Goal: Transaction & Acquisition: Purchase product/service

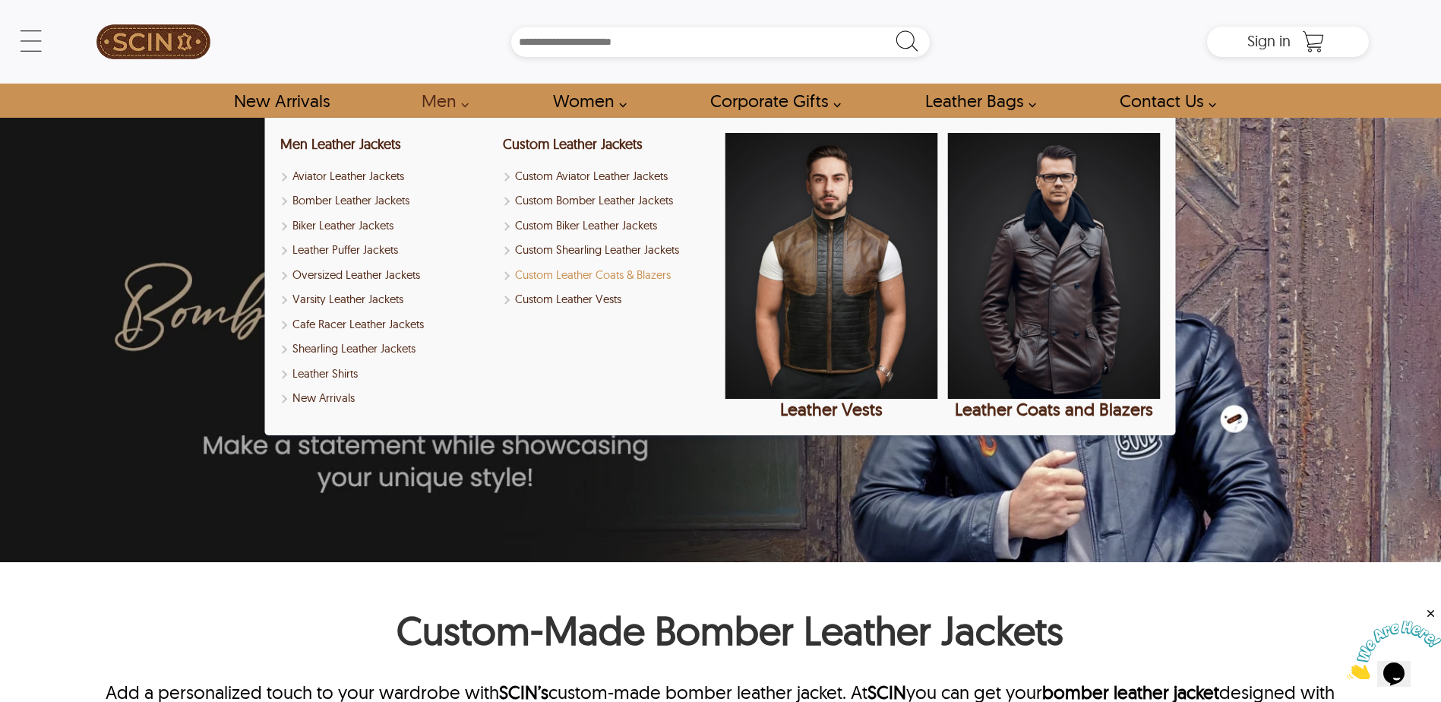
click at [580, 275] on link "Custom Leather Coats & Blazers" at bounding box center [609, 275] width 213 height 17
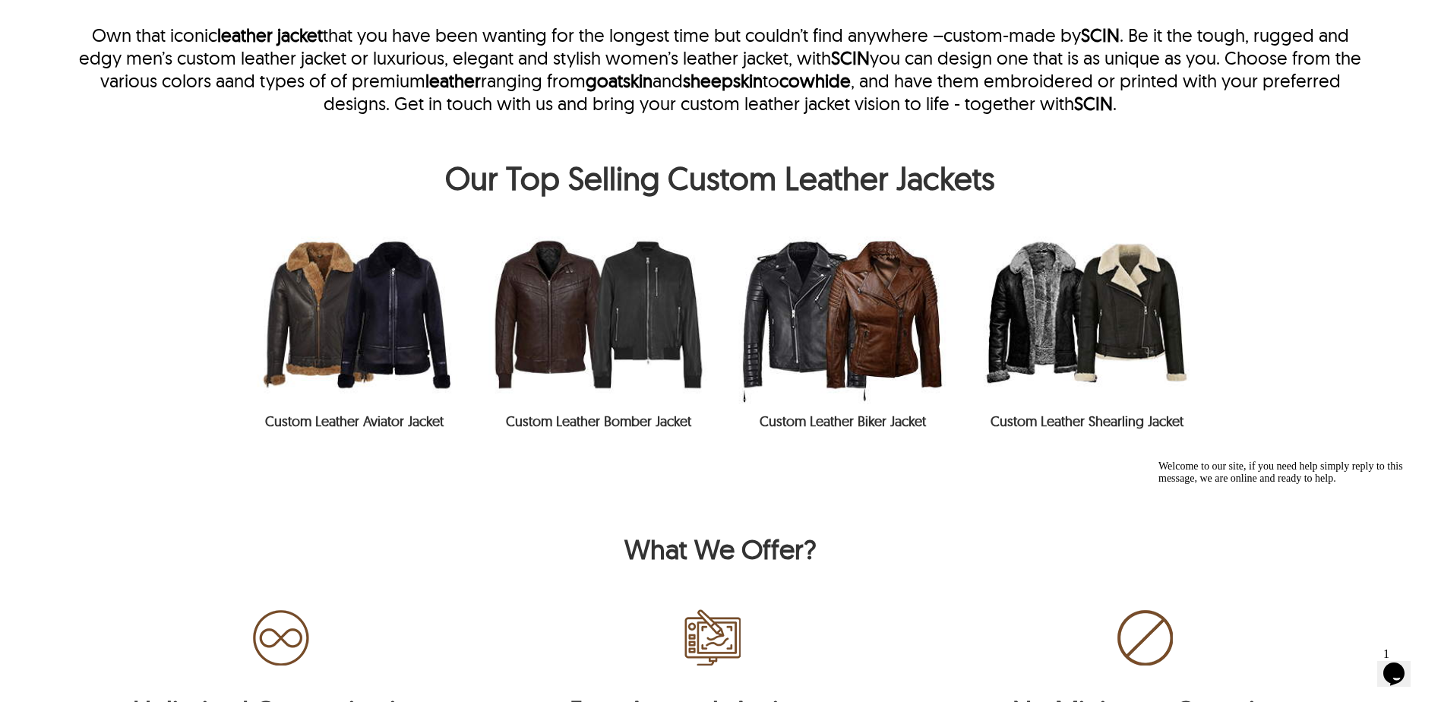
scroll to position [684, 0]
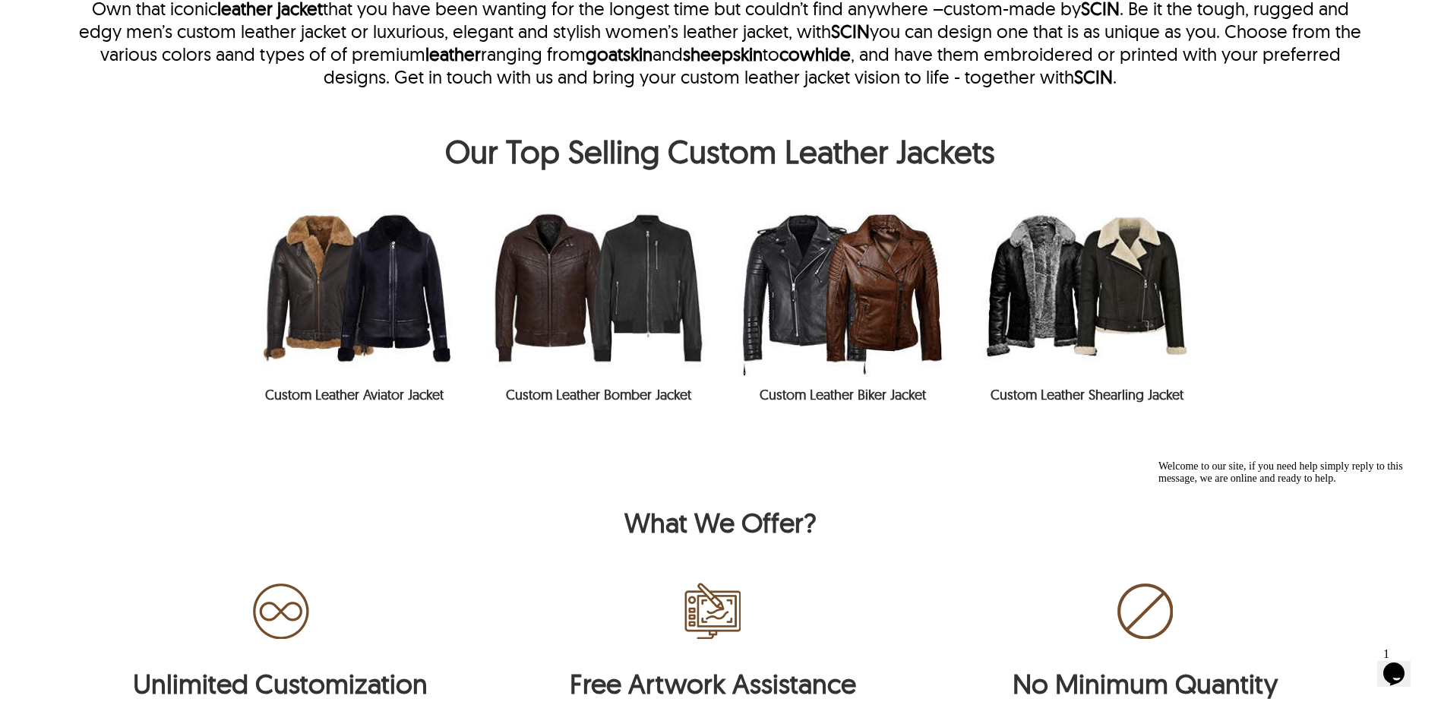
click at [574, 299] on img at bounding box center [598, 288] width 244 height 180
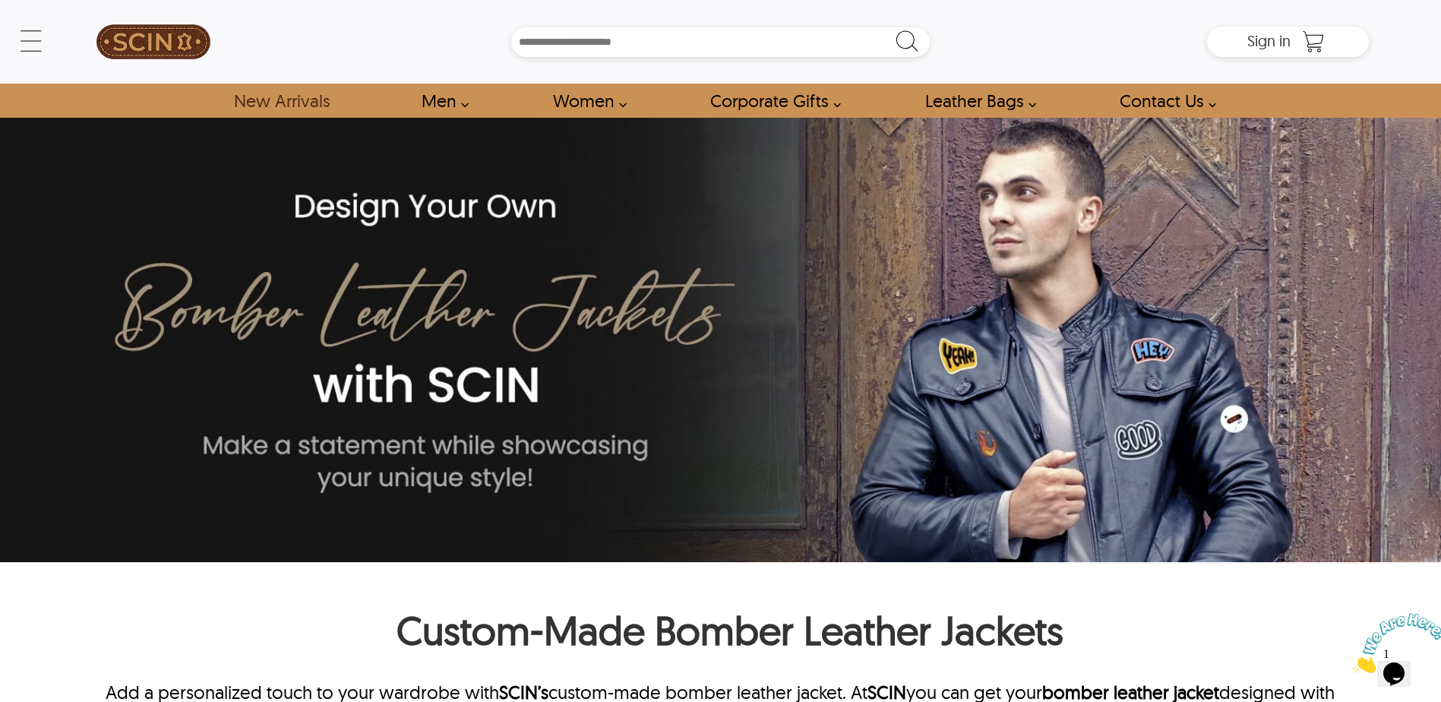
click at [255, 99] on link "New Arrivals" at bounding box center [282, 101] width 130 height 34
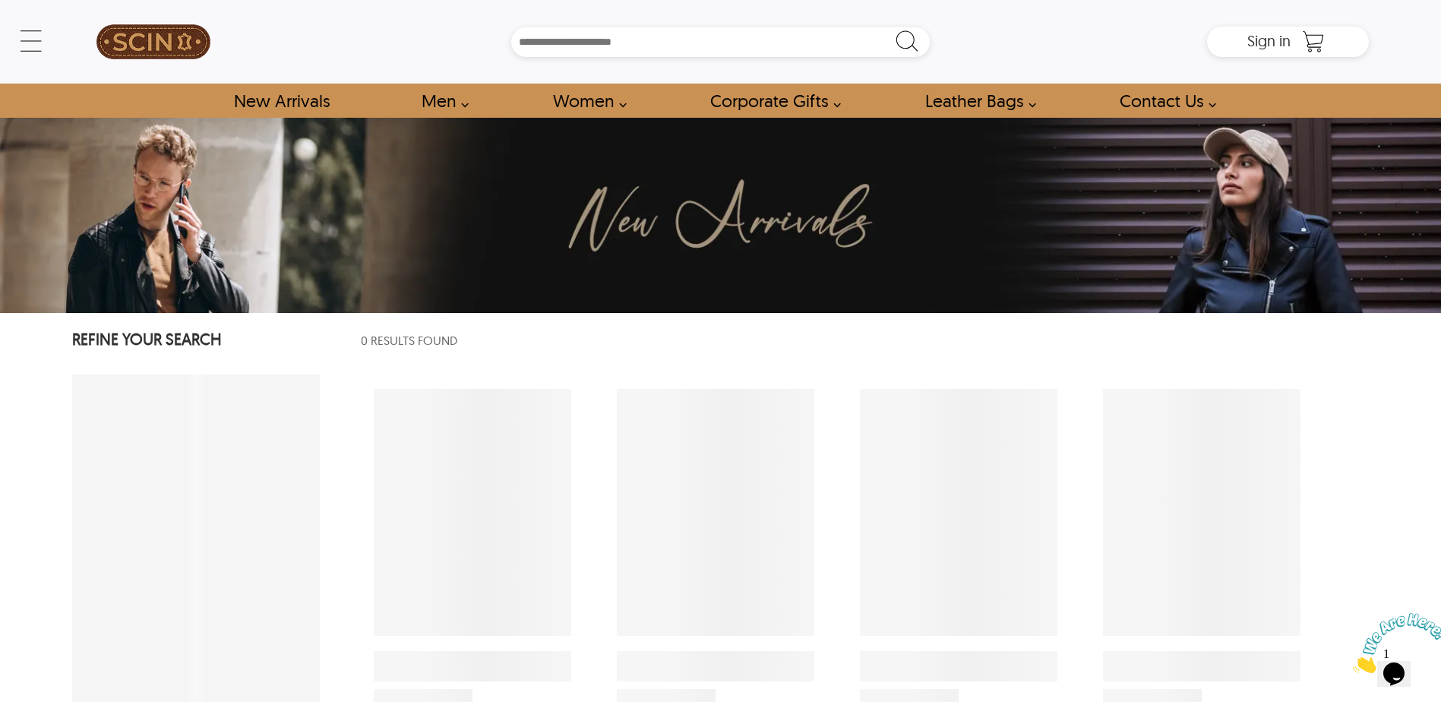
select select "********"
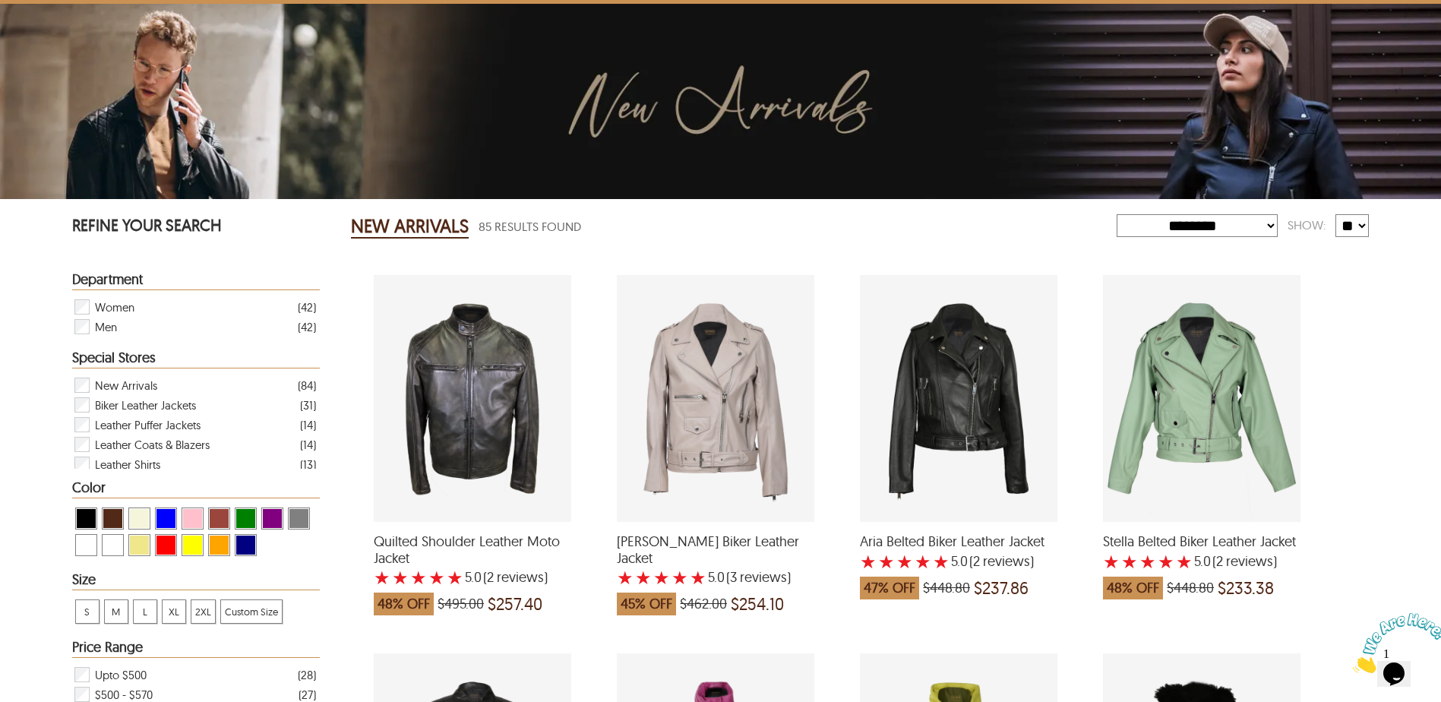
scroll to position [76, 0]
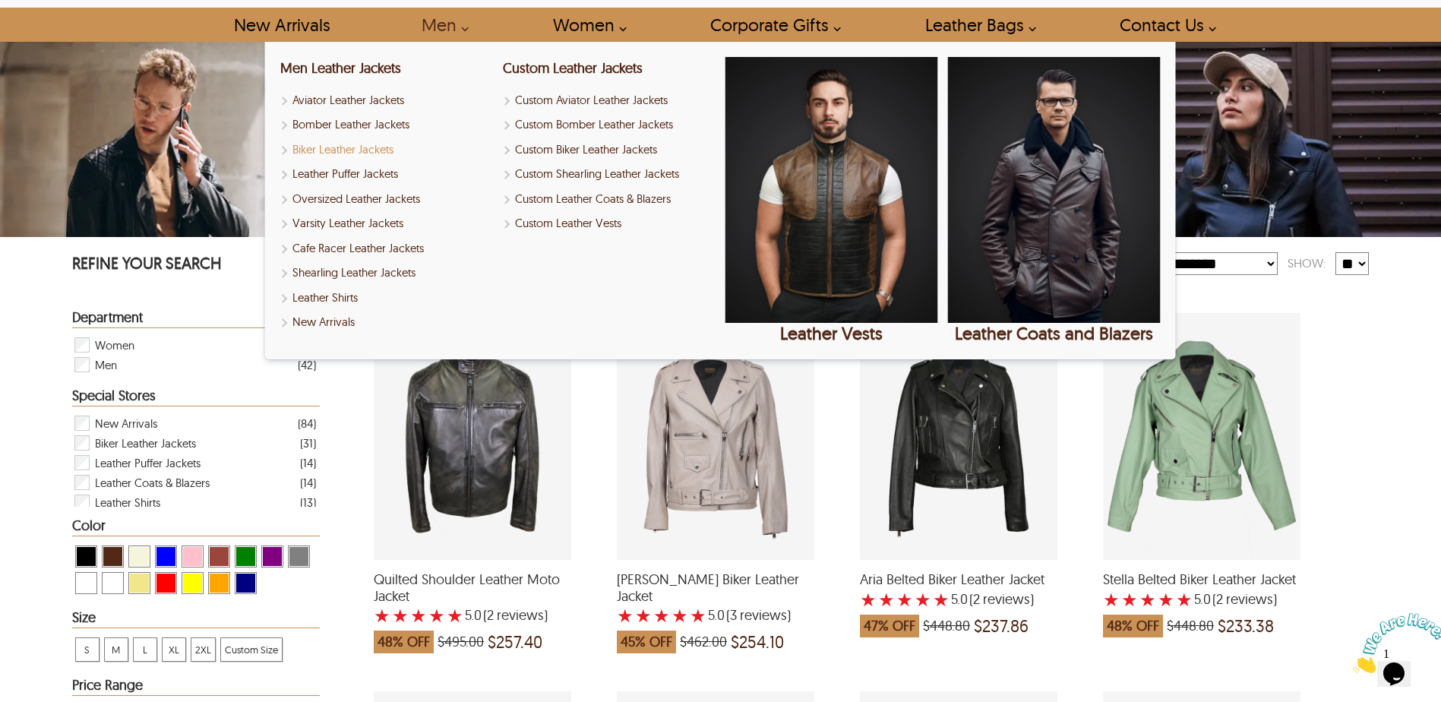
click at [338, 147] on link "Biker Leather Jackets" at bounding box center [386, 149] width 213 height 17
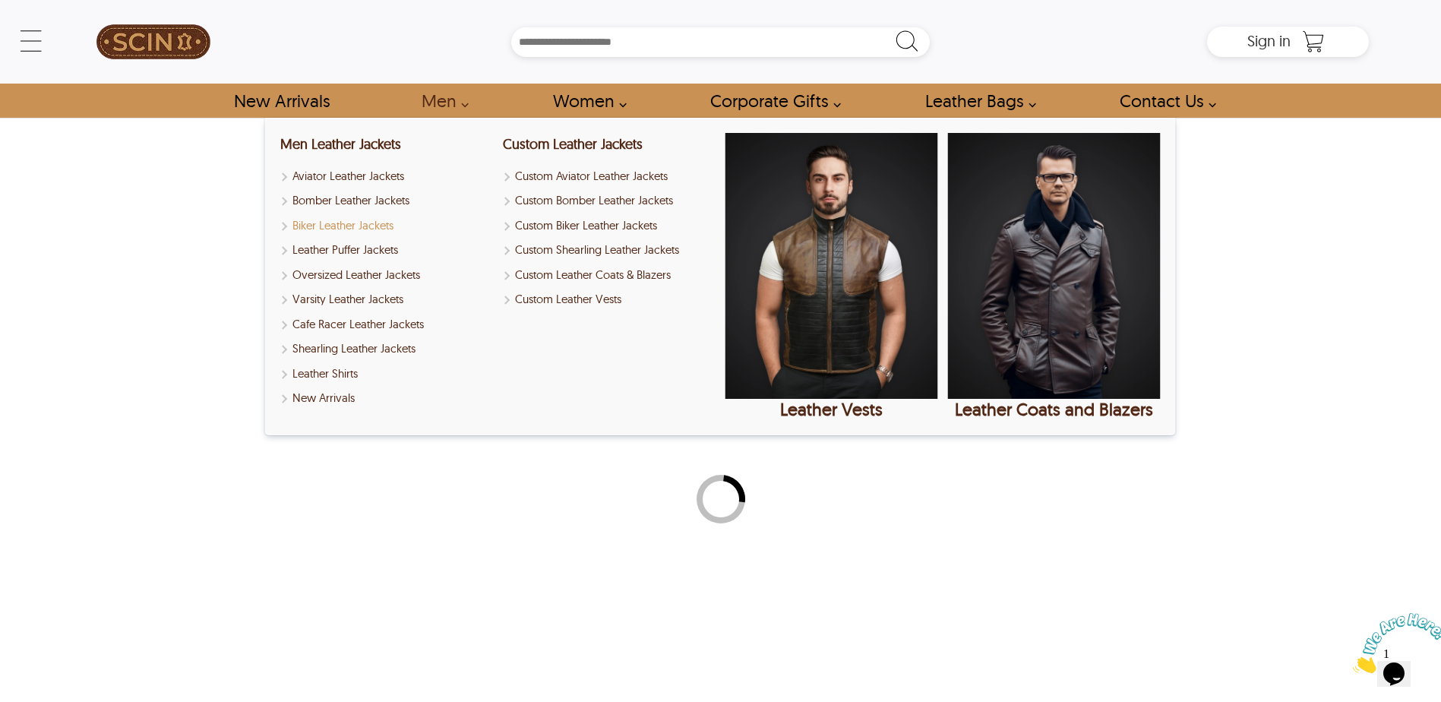
select select "********"
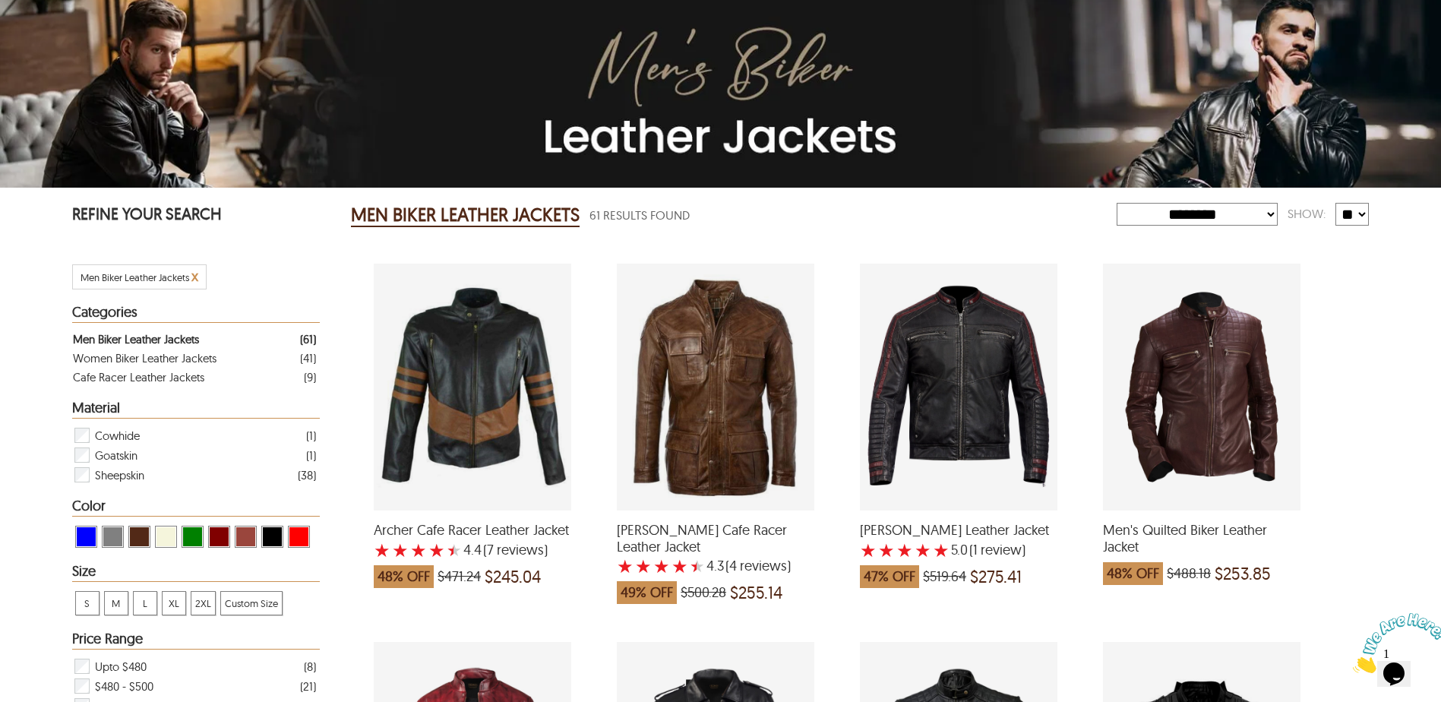
scroll to position [152, 0]
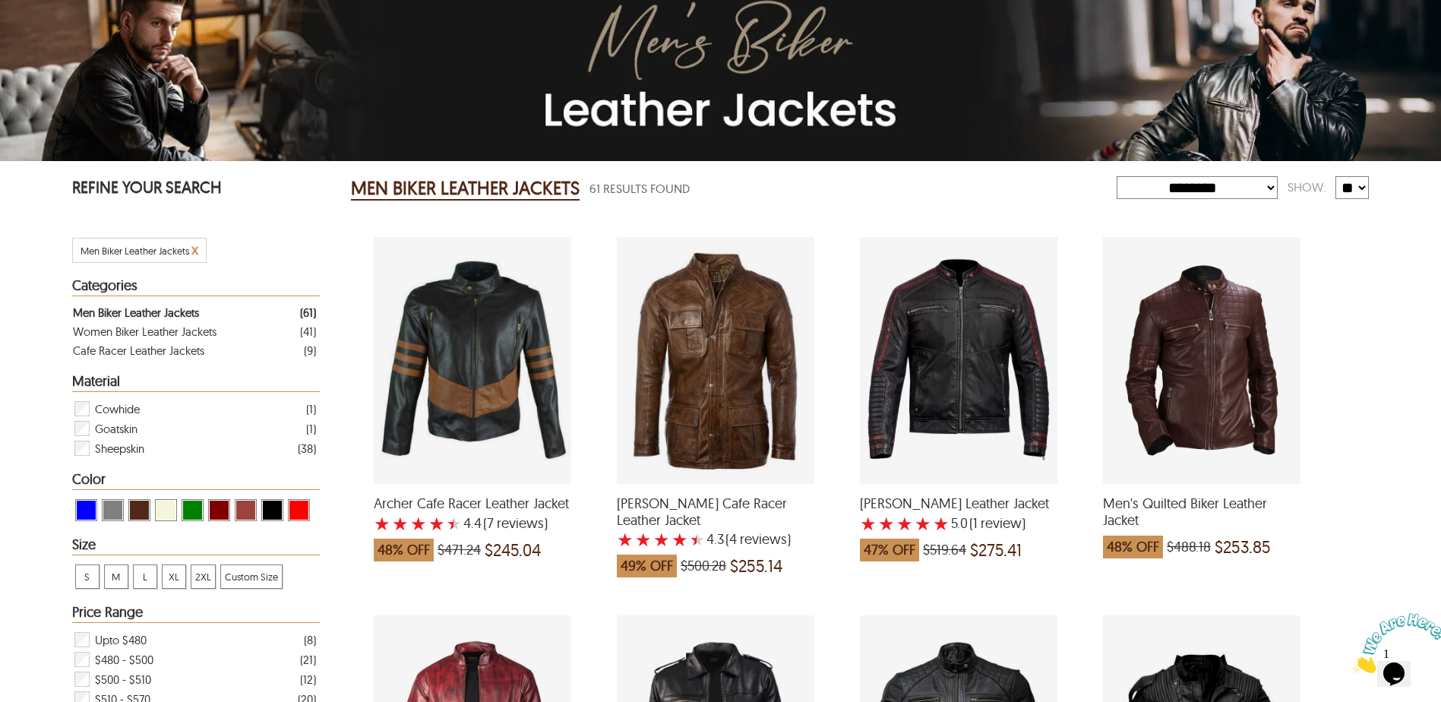
click at [716, 377] on div "Keith Cafe Racer Leather Jacket with a 4.25 Star Rating 4 Product Review which …" at bounding box center [716, 360] width 198 height 247
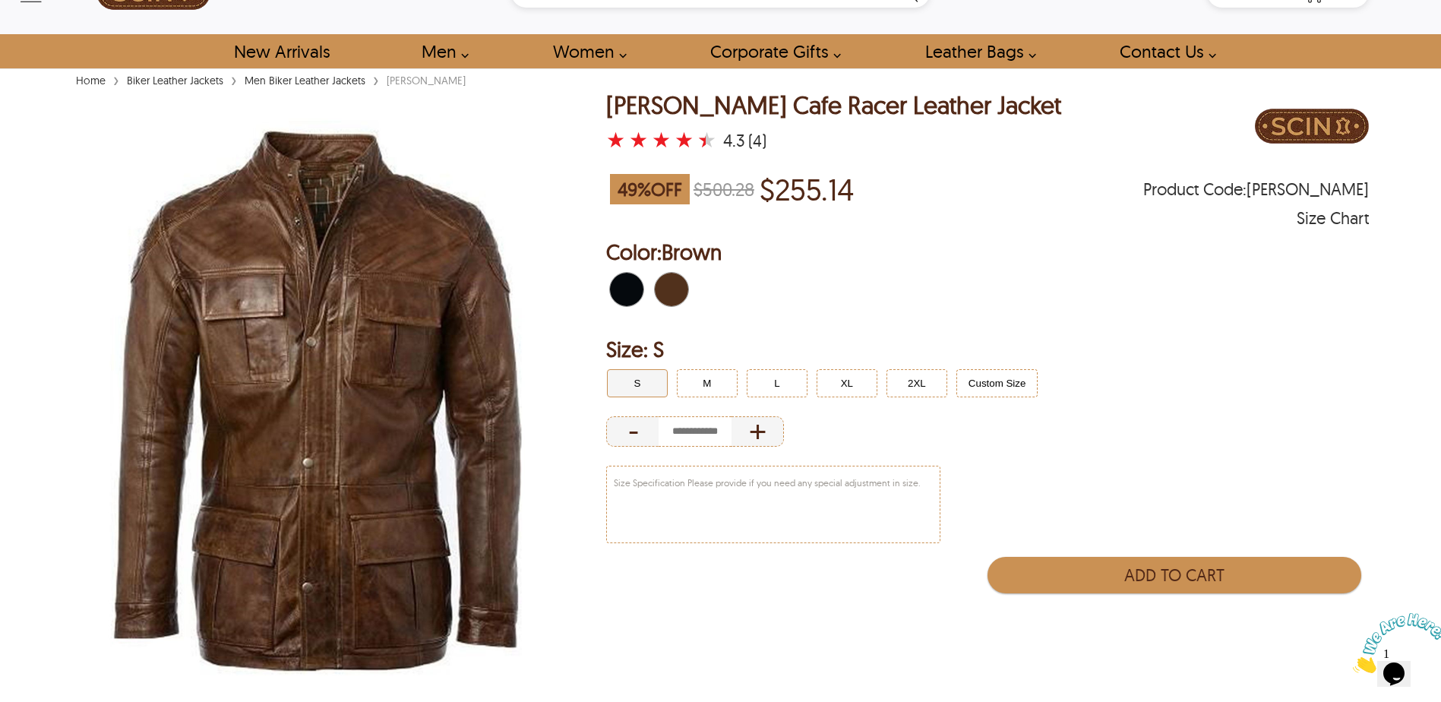
scroll to position [76, 0]
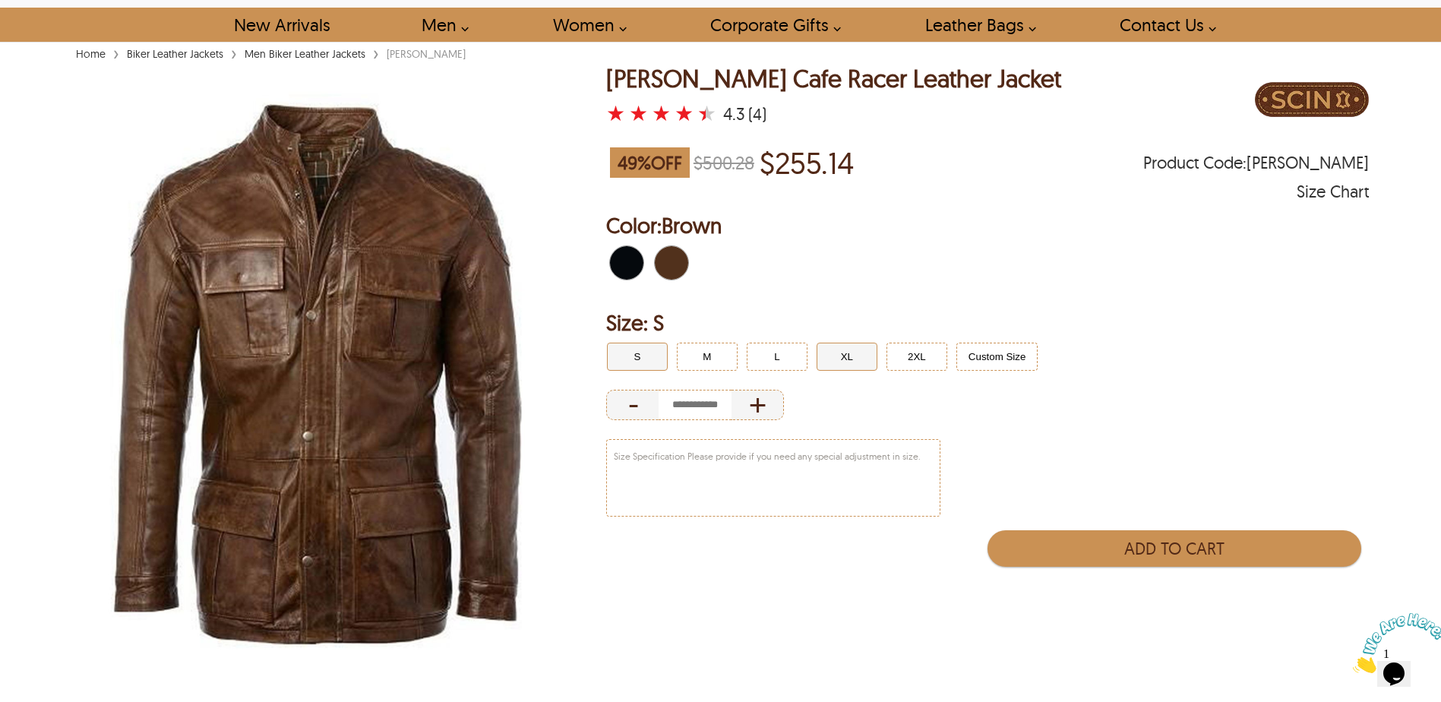
click at [840, 348] on button "XL" at bounding box center [847, 357] width 61 height 28
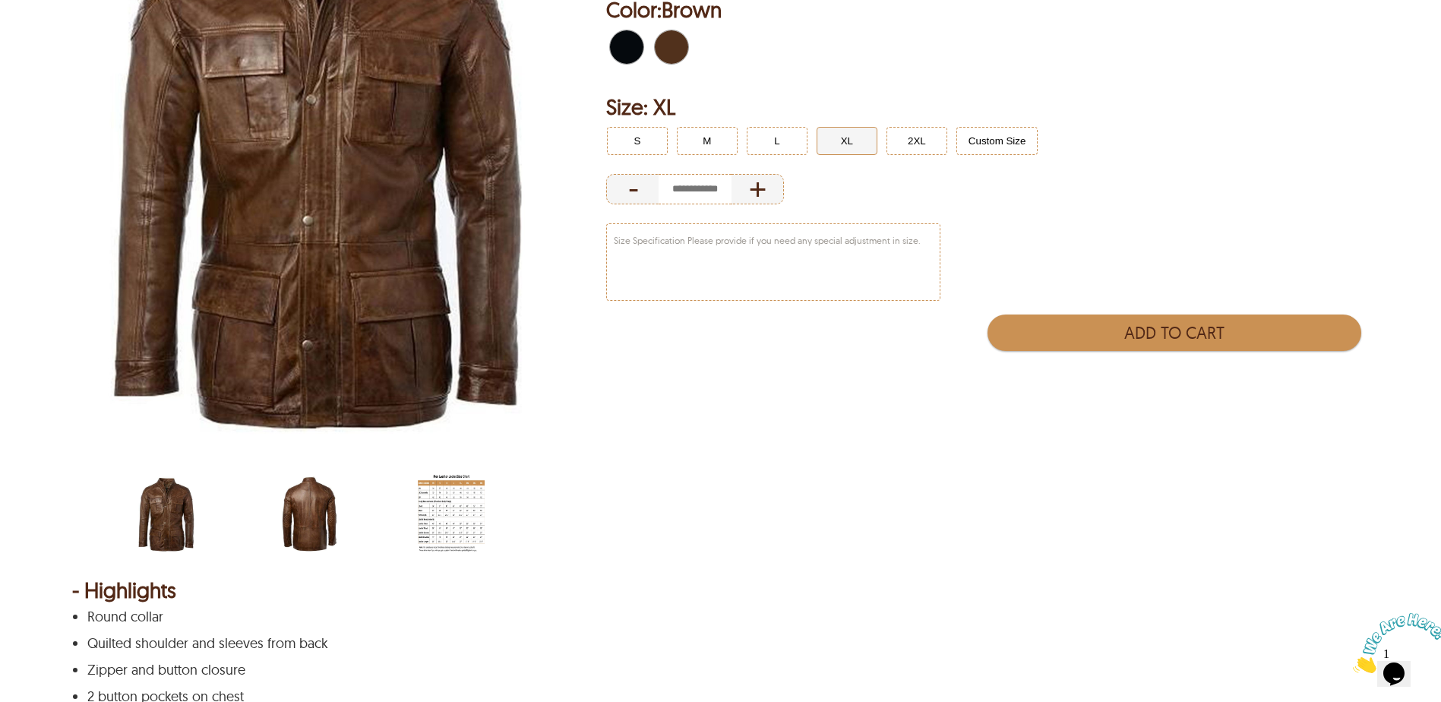
scroll to position [304, 0]
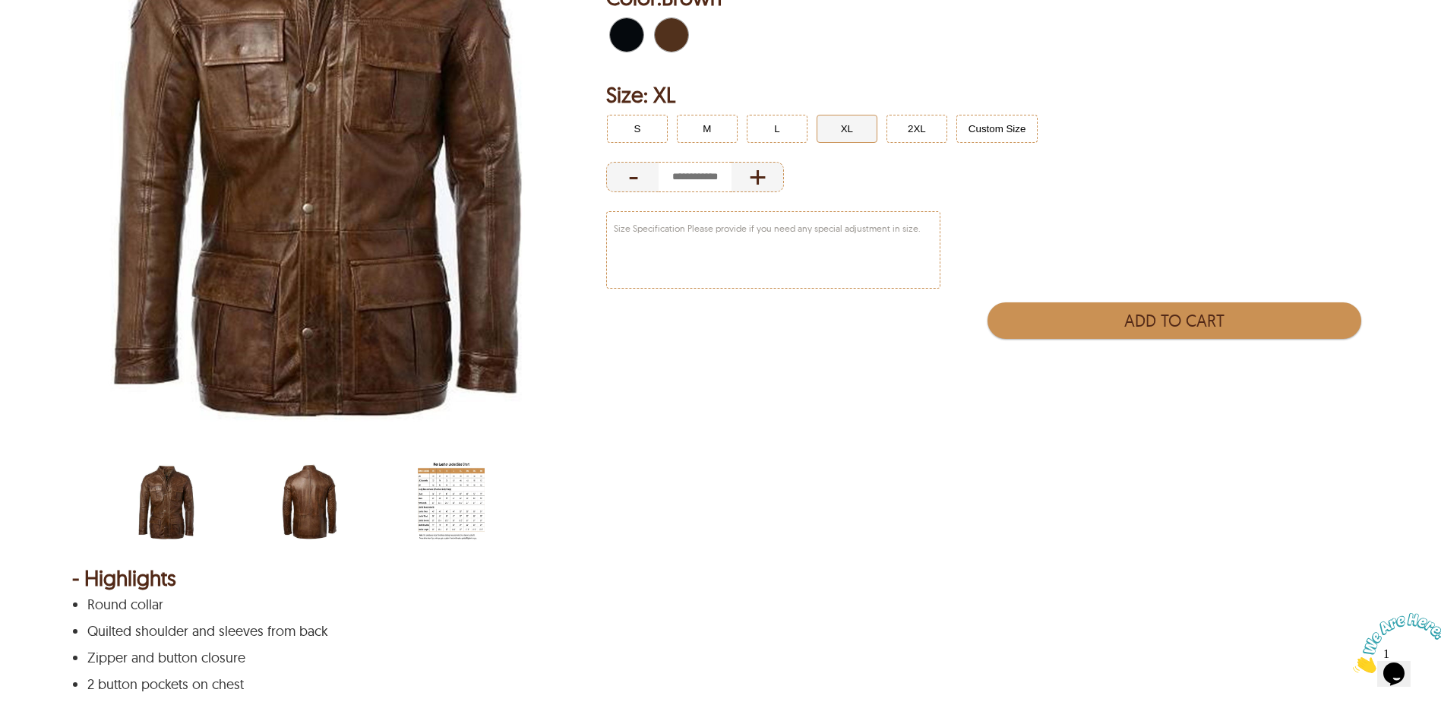
click at [451, 501] on img "men-leather-jacket-size-chart-min.jpg" at bounding box center [451, 502] width 67 height 84
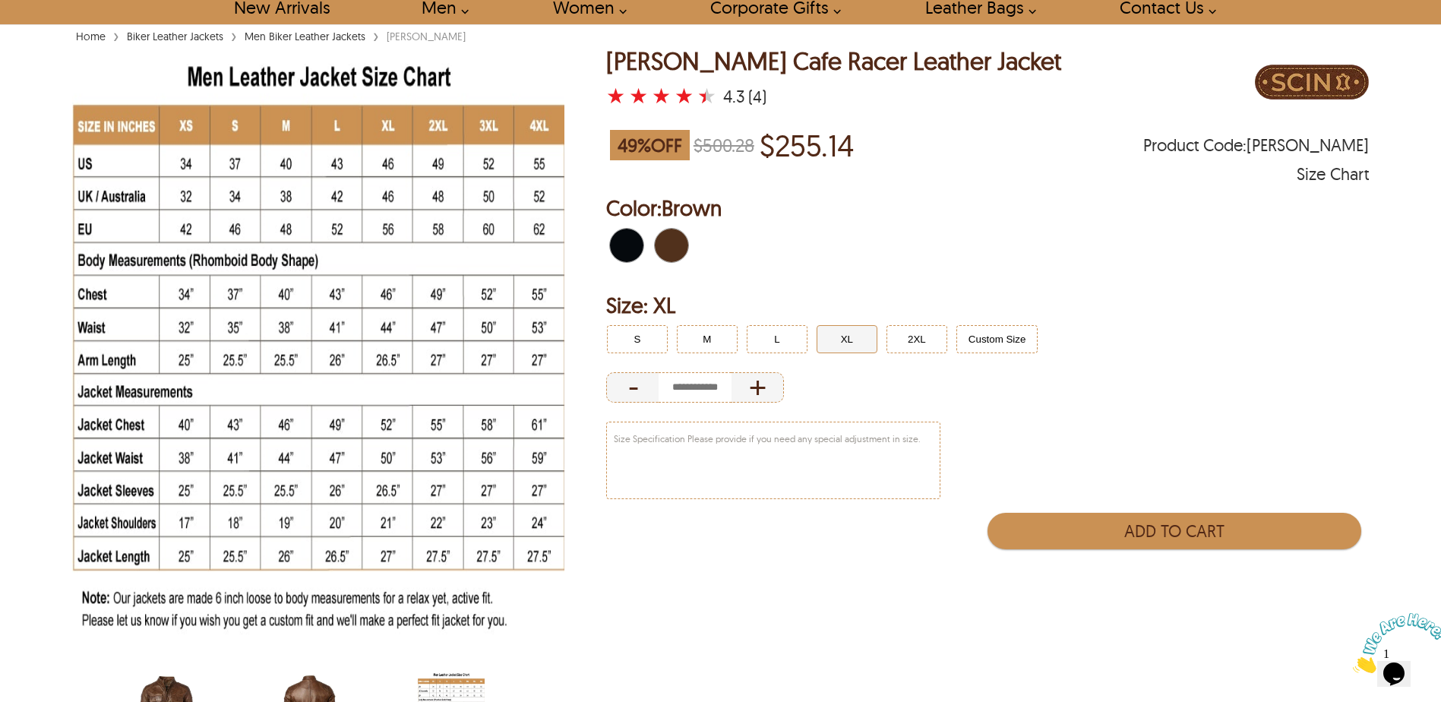
scroll to position [0, 0]
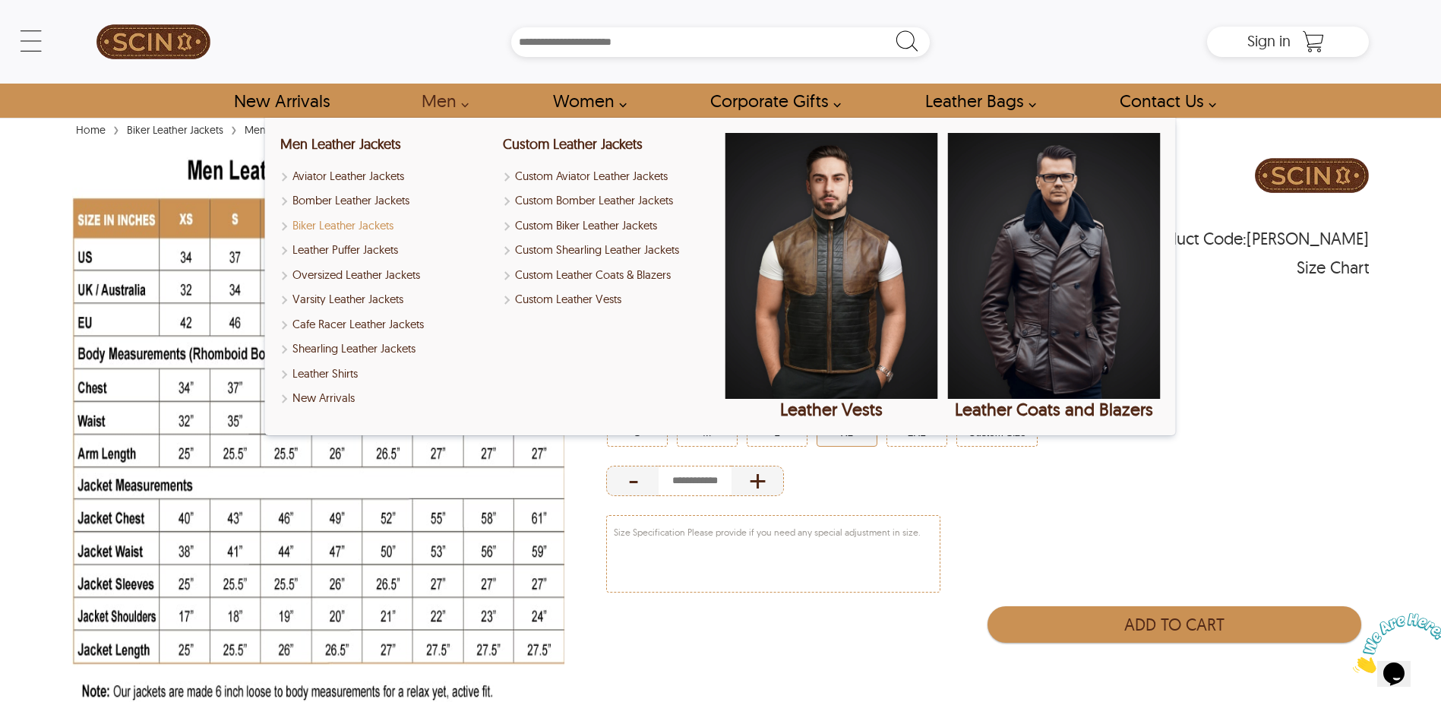
click at [322, 223] on link "Biker Leather Jackets" at bounding box center [386, 225] width 213 height 17
select select "********"
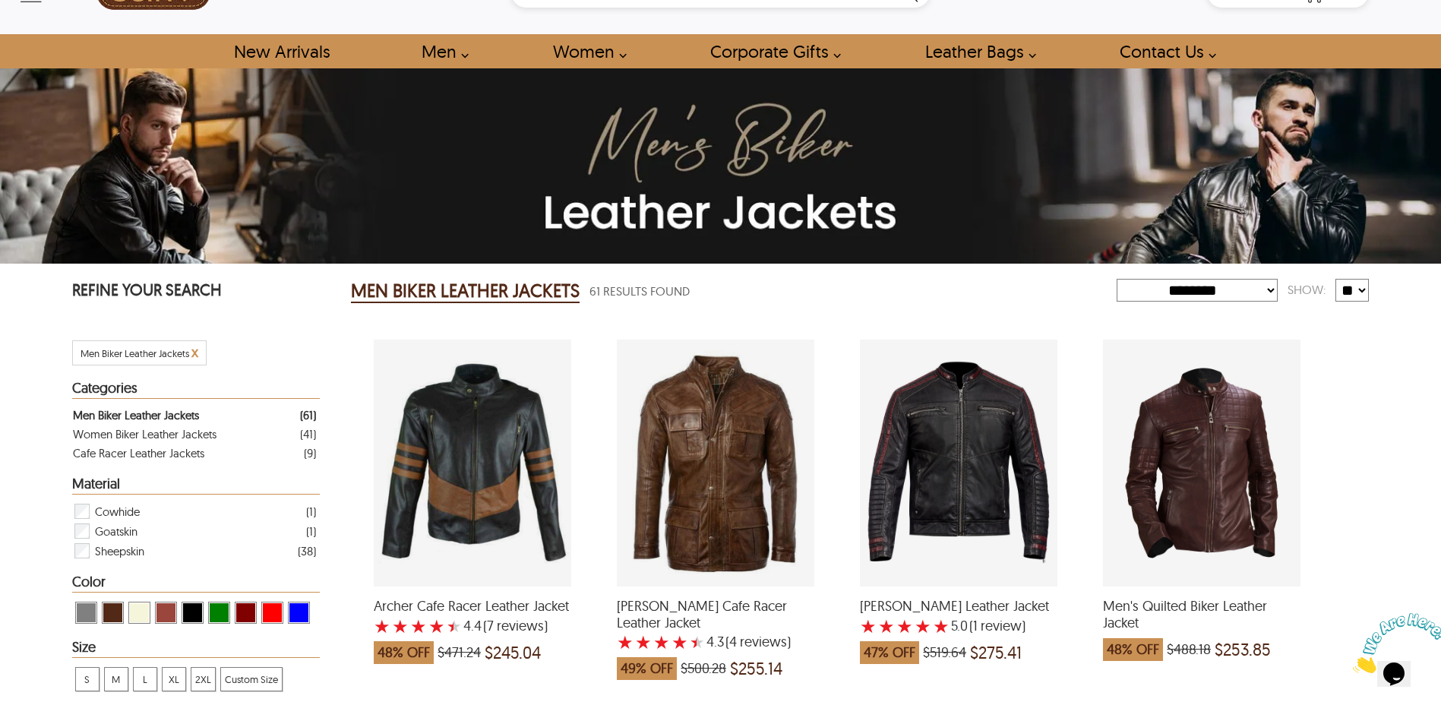
scroll to position [76, 0]
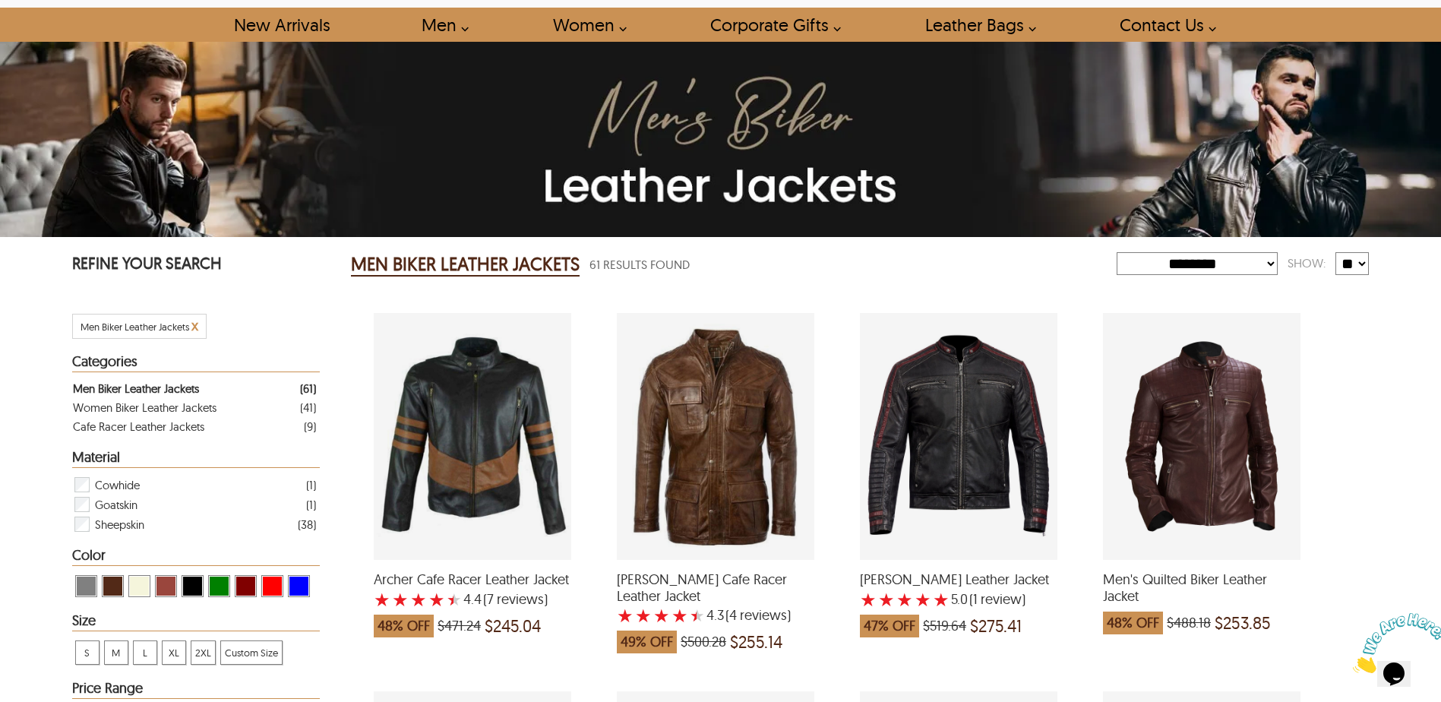
click at [743, 608] on span "reviews" at bounding box center [762, 615] width 50 height 15
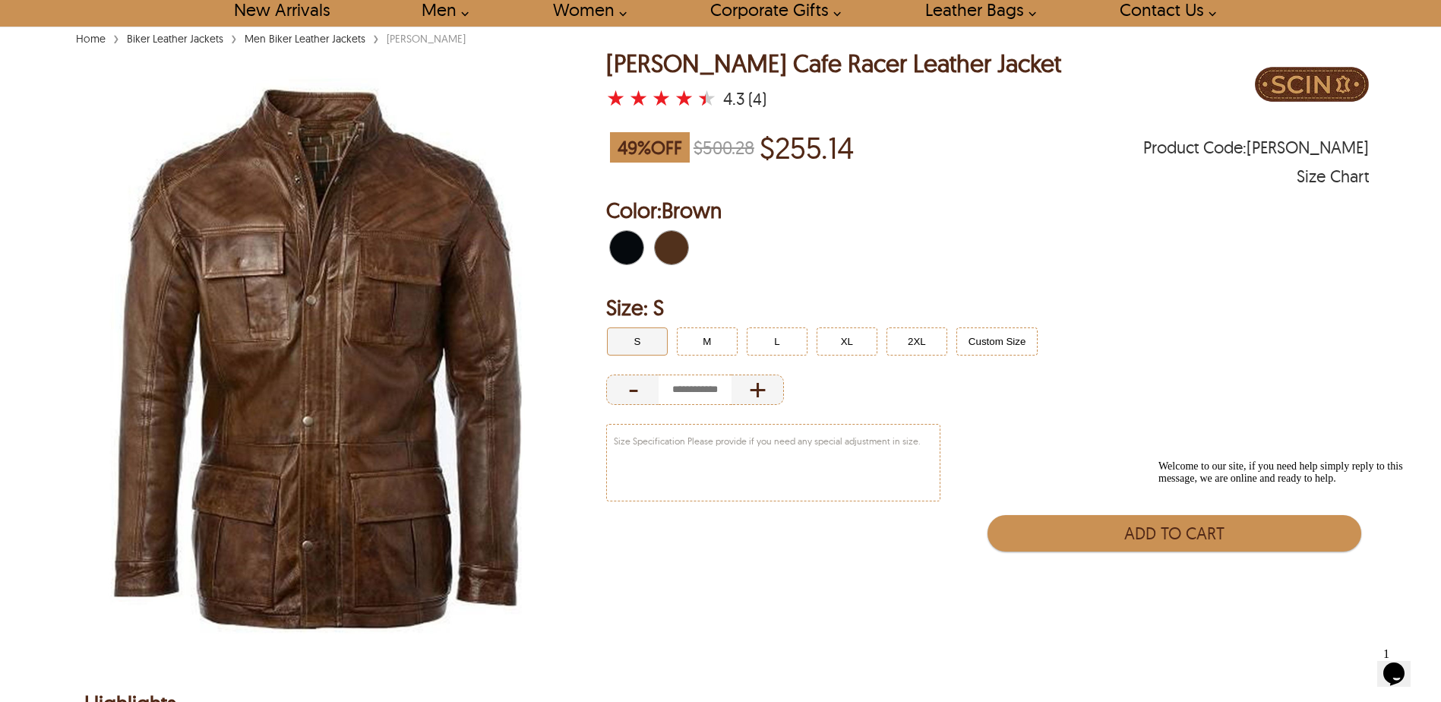
scroll to position [76, 0]
